Goal: Navigation & Orientation: Go to known website

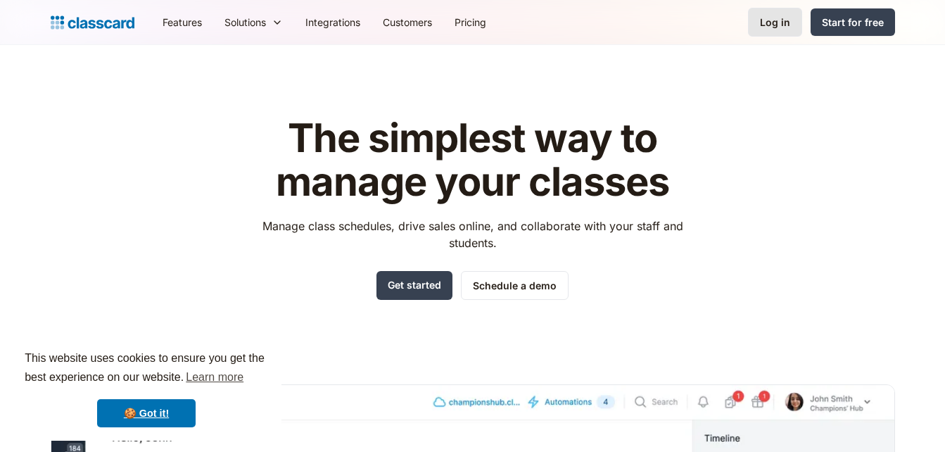
click at [773, 23] on div "Log in" at bounding box center [775, 22] width 30 height 15
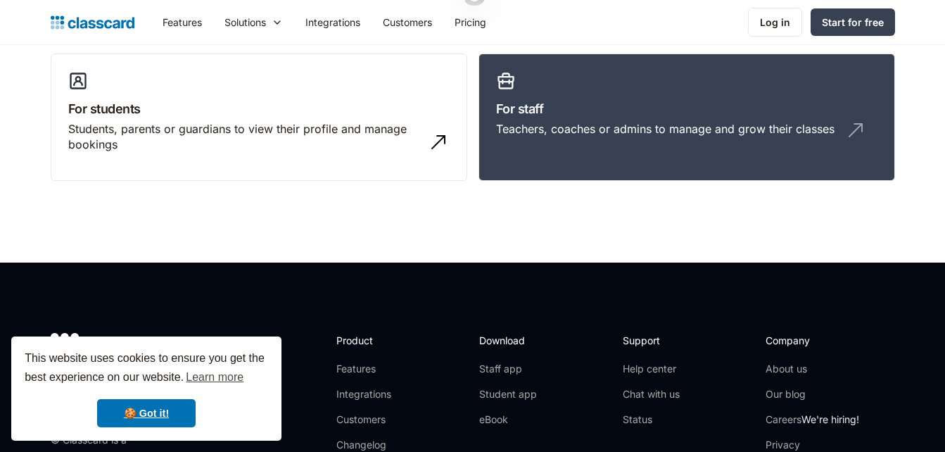
scroll to position [141, 0]
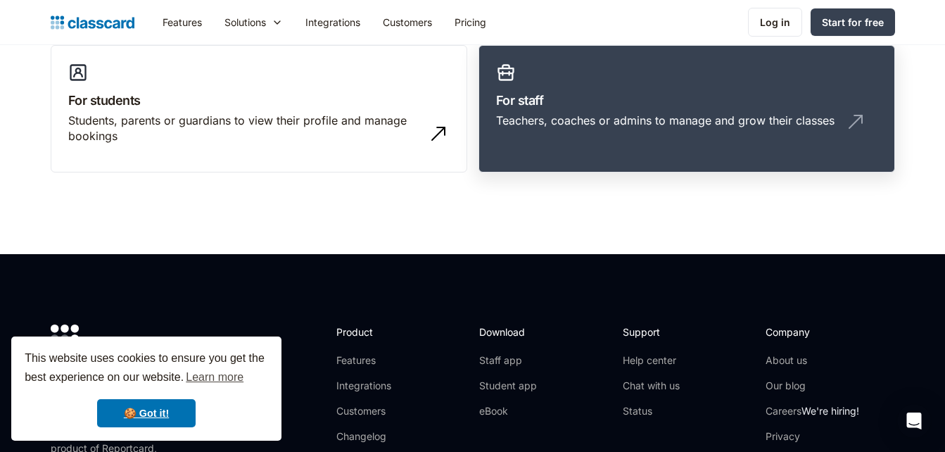
click at [531, 117] on div "Teachers, coaches or admins to manage and grow their classes" at bounding box center [665, 120] width 338 height 15
